Goal: Information Seeking & Learning: Learn about a topic

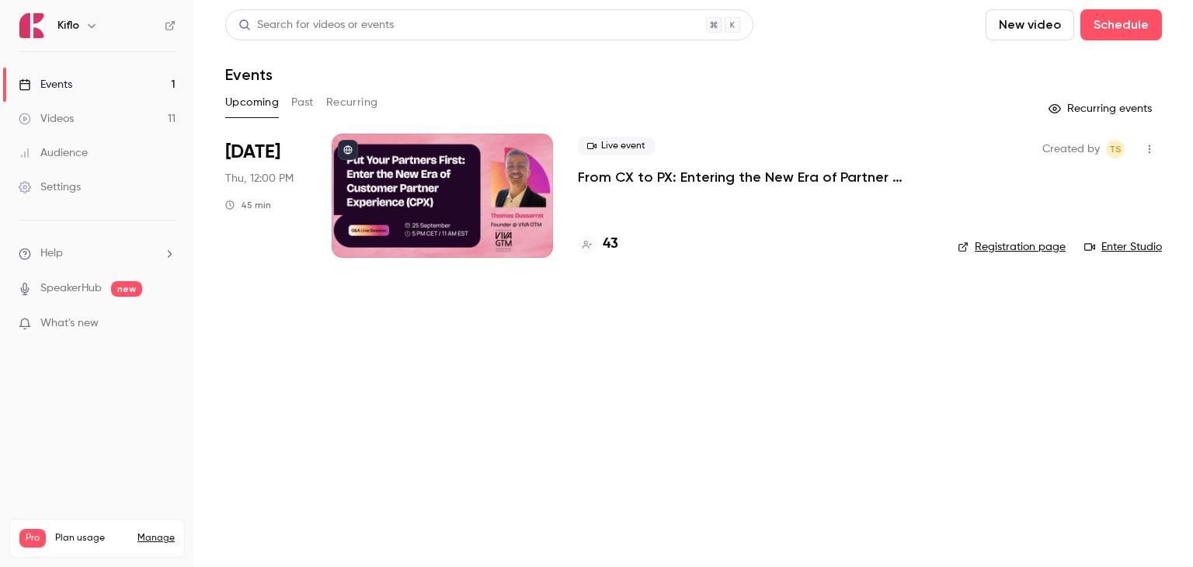
click at [412, 389] on main "Search for videos or events New video Schedule Events Upcoming Past Recurring R…" at bounding box center [693, 283] width 999 height 567
click at [636, 182] on p "From CX to PX: Entering the New Era of Partner Experience" at bounding box center [755, 177] width 355 height 19
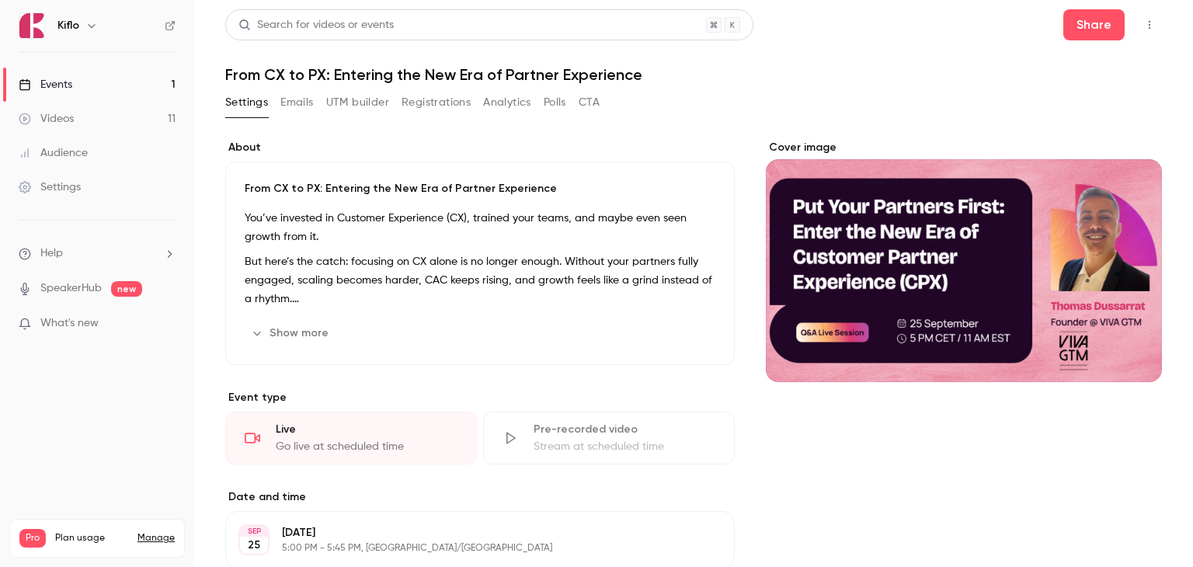
click at [98, 82] on link "Events 1" at bounding box center [97, 85] width 194 height 34
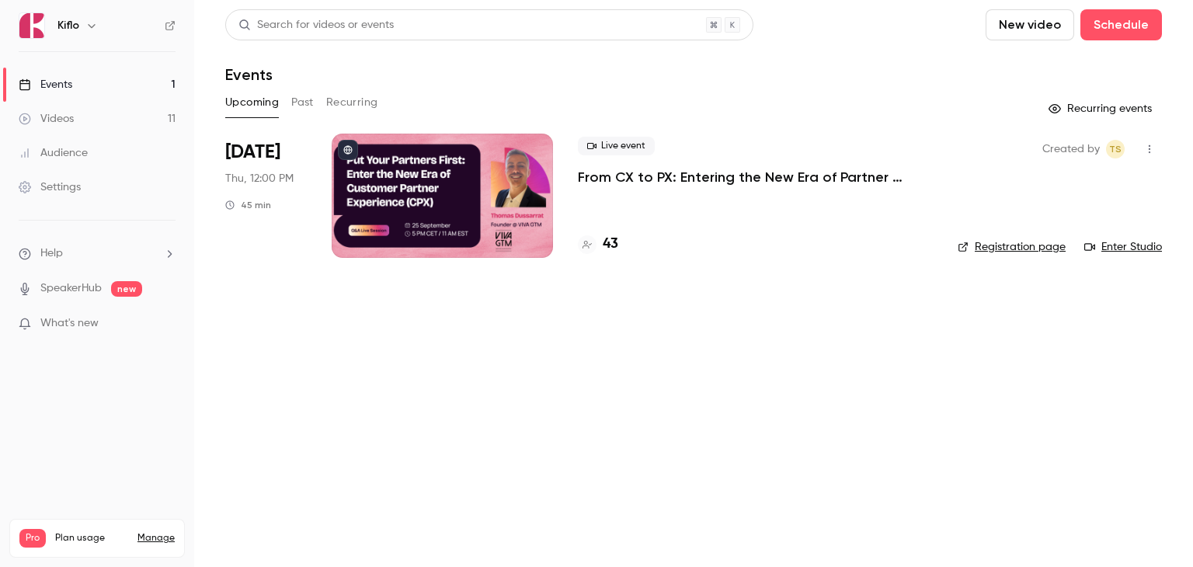
click at [670, 184] on p "From CX to PX: Entering the New Era of Partner Experience" at bounding box center [755, 177] width 355 height 19
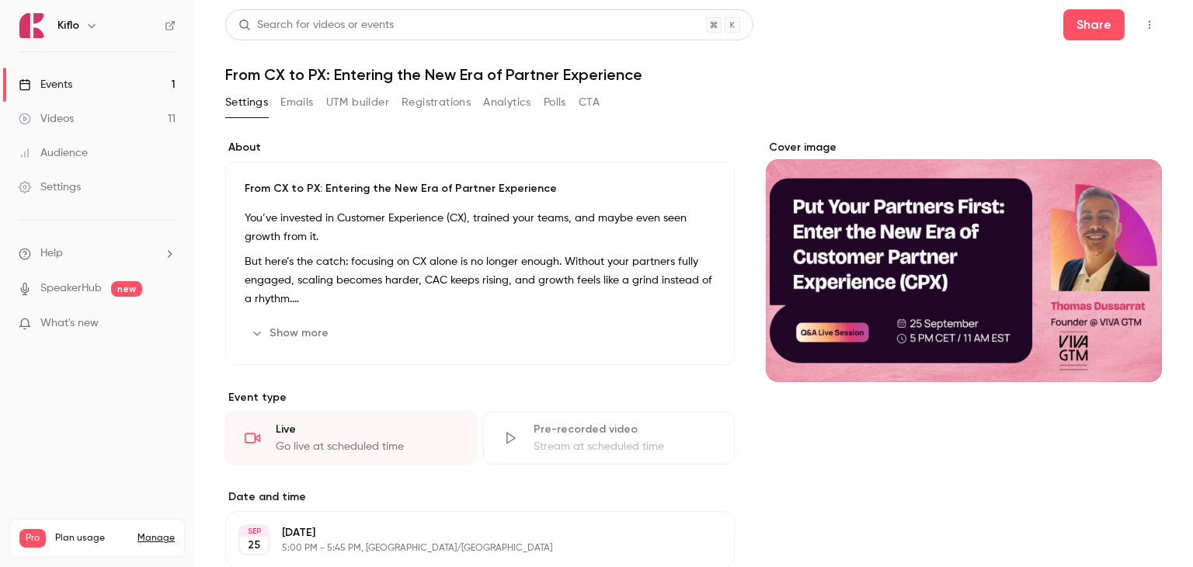
click at [429, 100] on button "Registrations" at bounding box center [436, 102] width 69 height 25
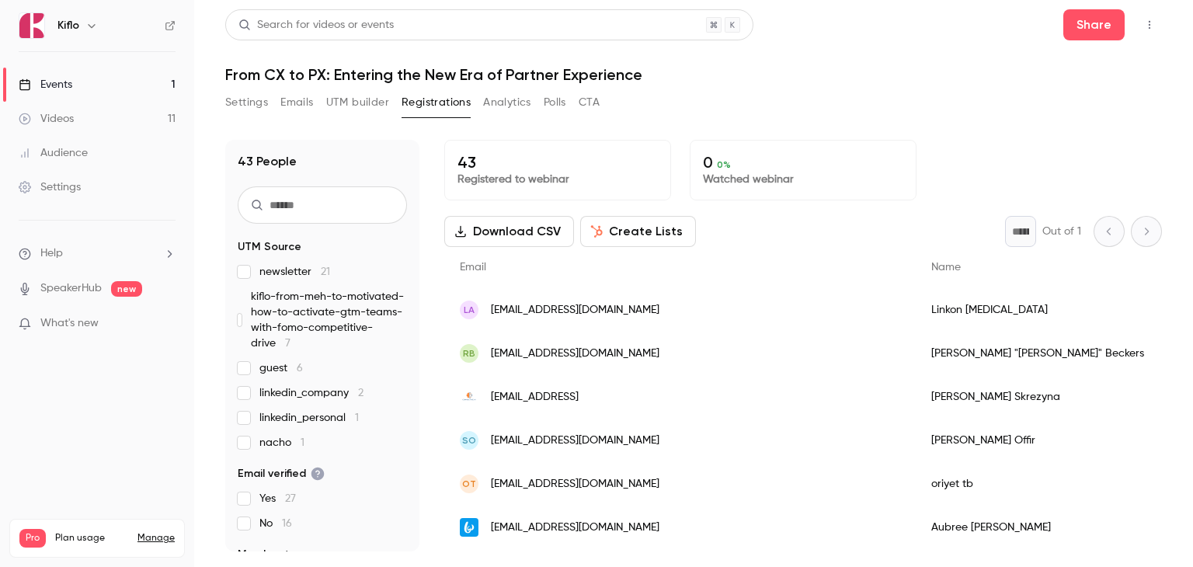
click at [56, 87] on div "Events" at bounding box center [46, 85] width 54 height 16
